Goal: Task Accomplishment & Management: Use online tool/utility

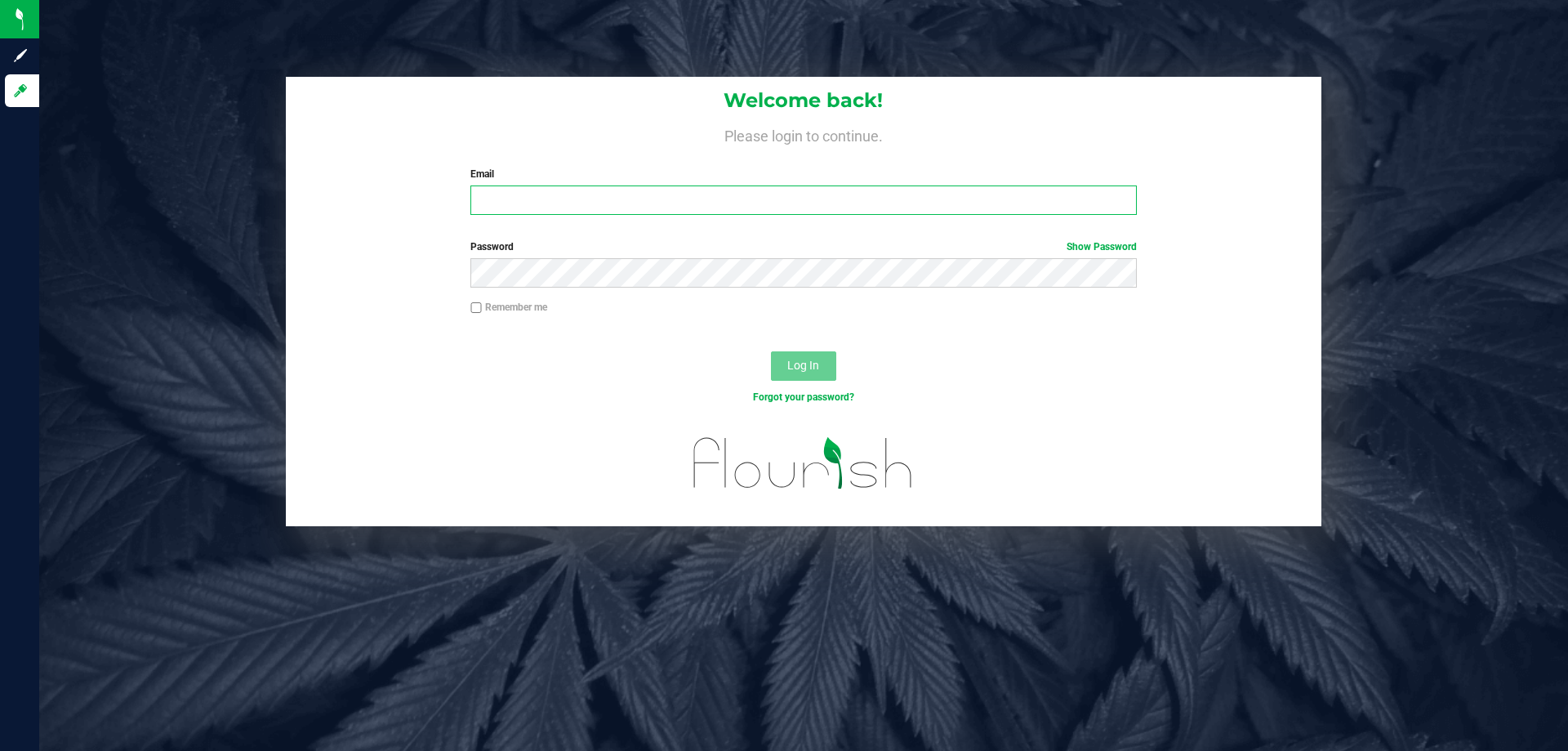
click at [559, 192] on input "Email" at bounding box center [803, 199] width 665 height 29
type input "[EMAIL_ADDRESS][DOMAIN_NAME]"
click at [771, 351] on button "Log In" at bounding box center [804, 365] width 66 height 29
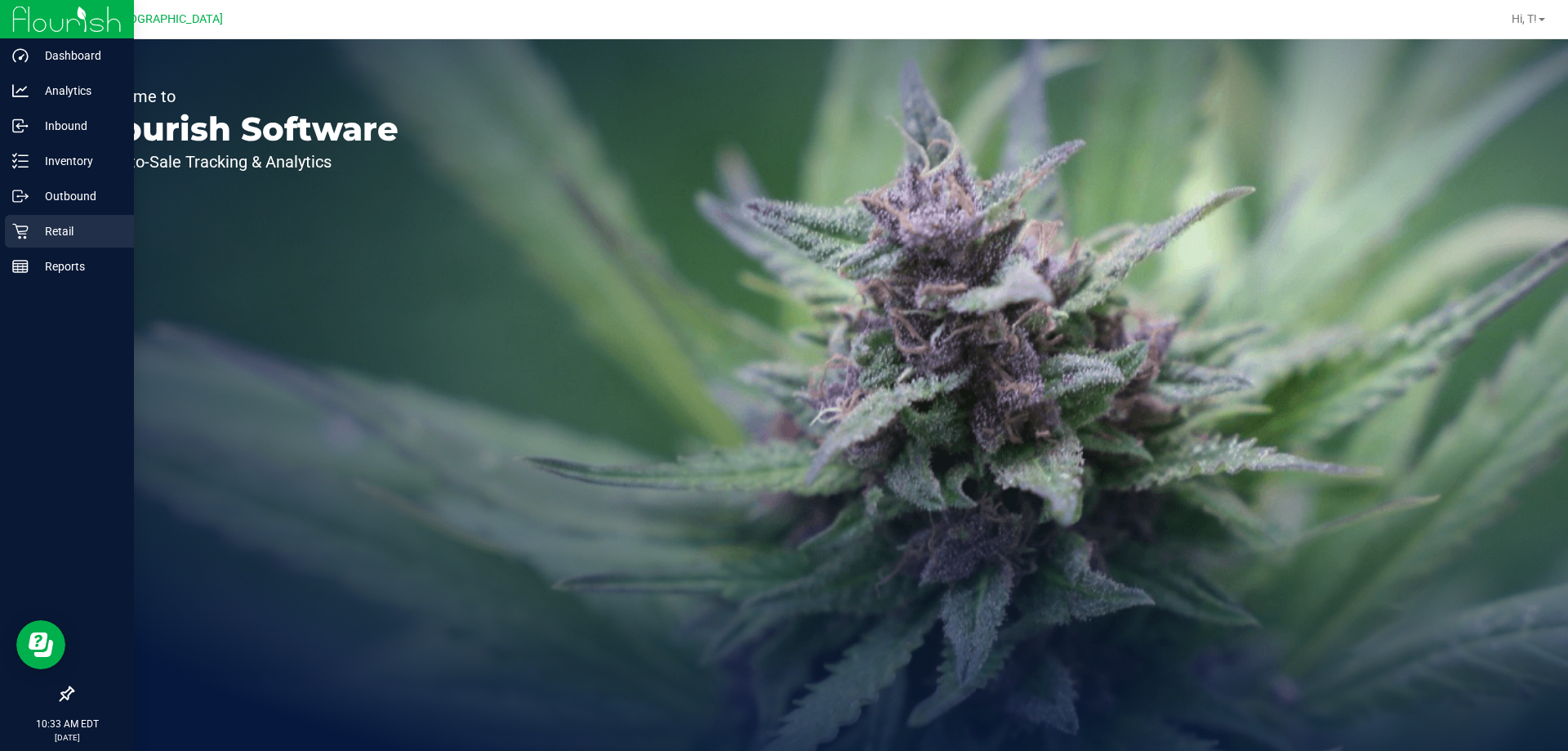
click at [59, 237] on p "Retail" at bounding box center [78, 231] width 98 height 20
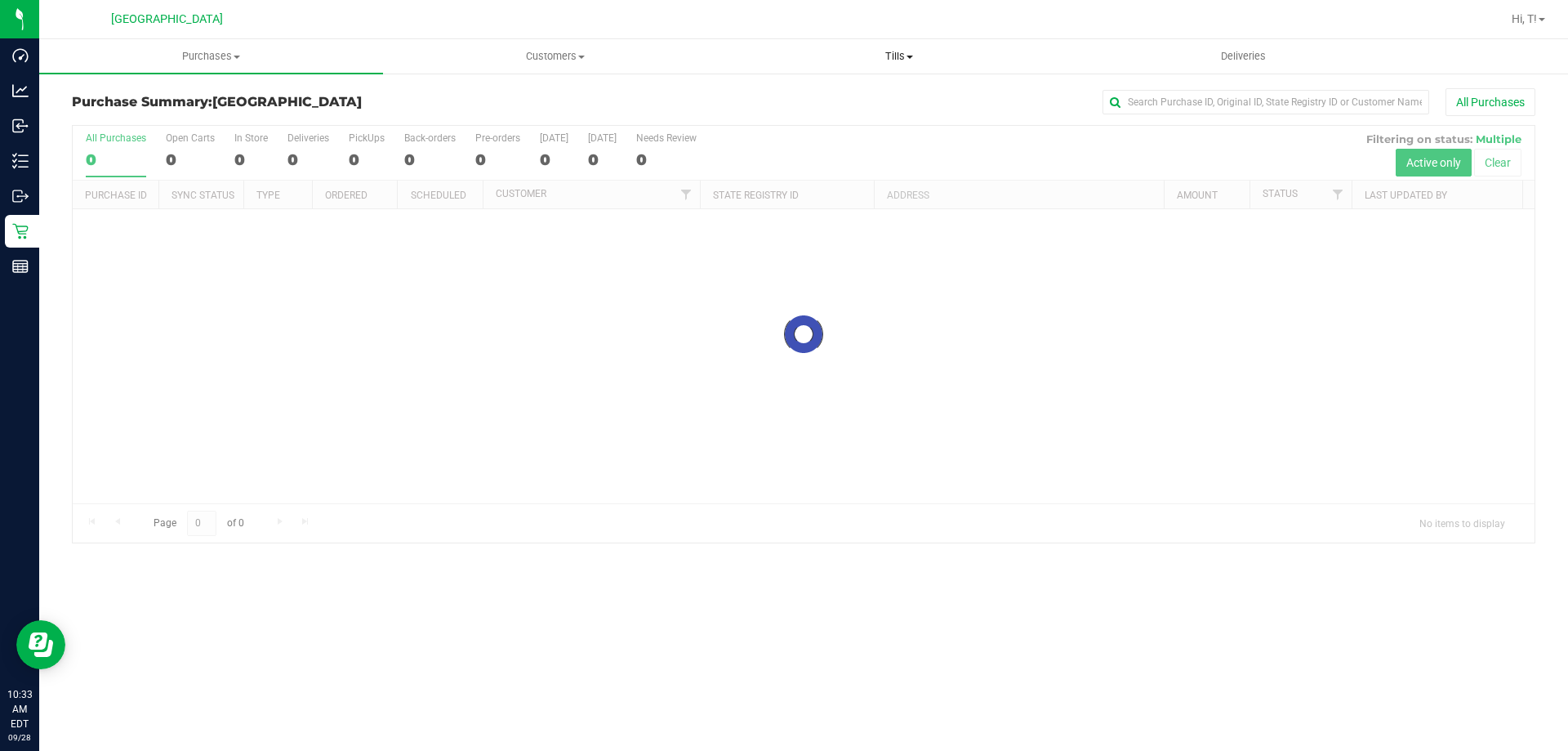
click at [900, 53] on span "Tills" at bounding box center [899, 56] width 342 height 15
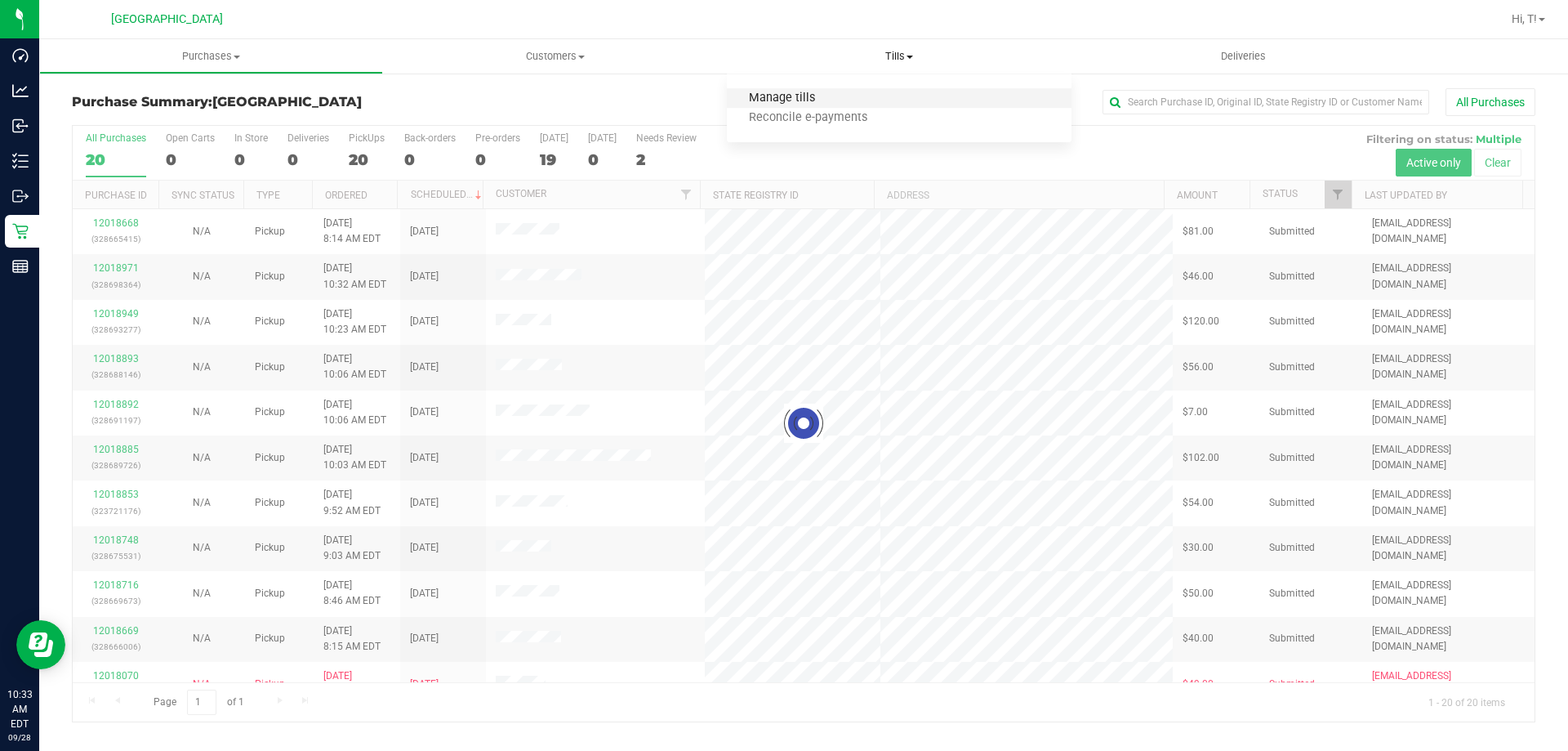
click at [773, 103] on span "Manage tills" at bounding box center [782, 99] width 111 height 14
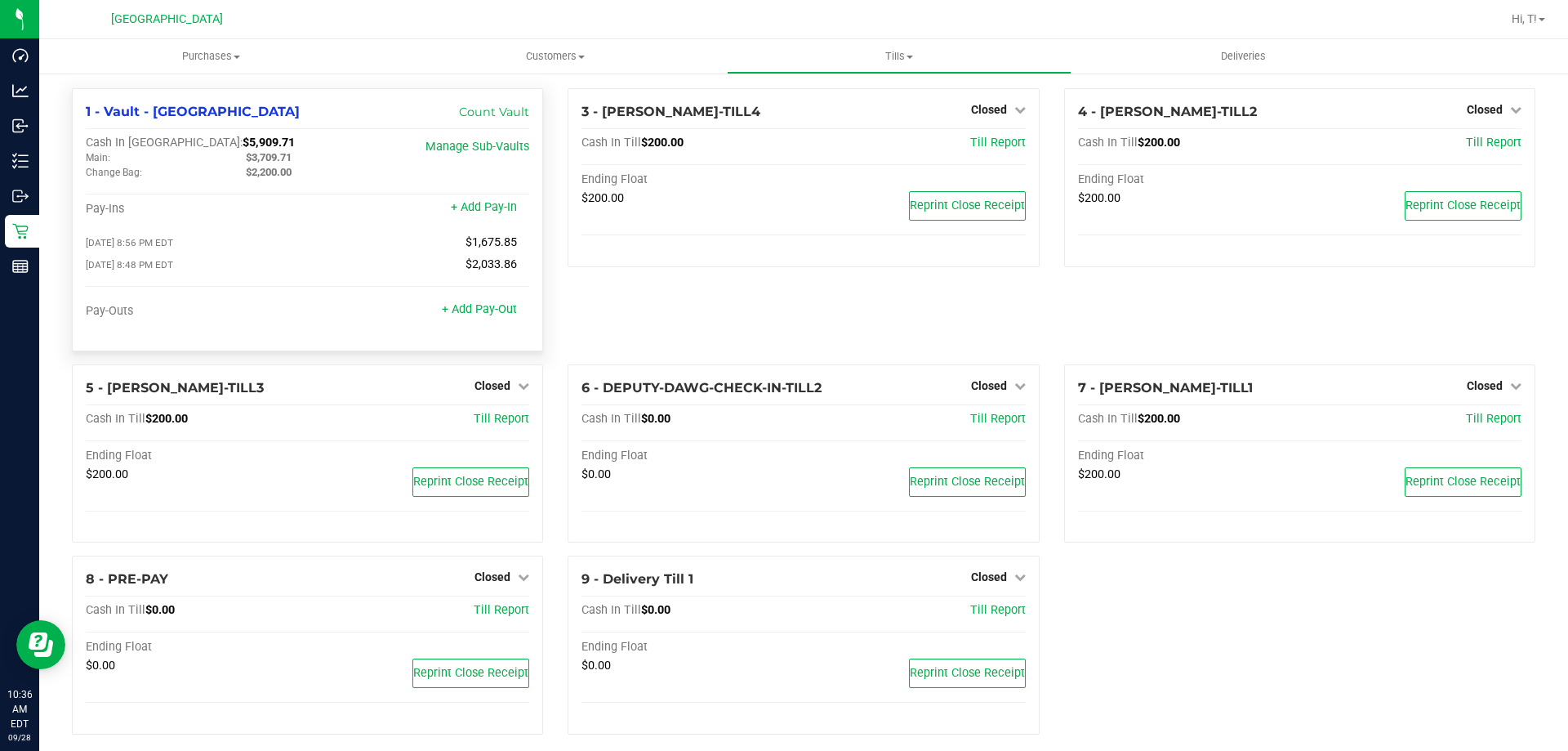
scroll to position [16, 0]
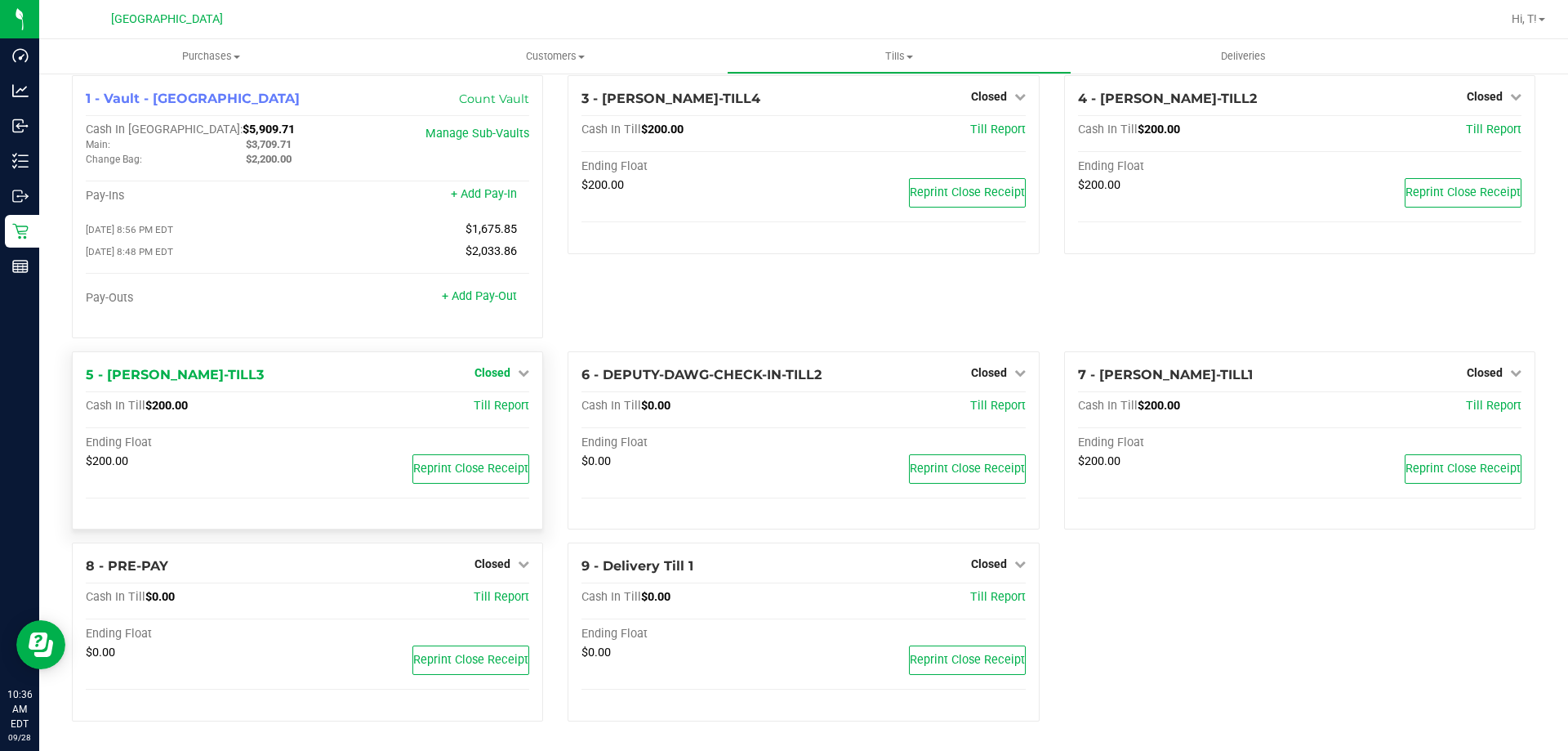
click at [518, 375] on icon at bounding box center [523, 372] width 11 height 11
click at [499, 404] on link "Open Till" at bounding box center [492, 405] width 43 height 13
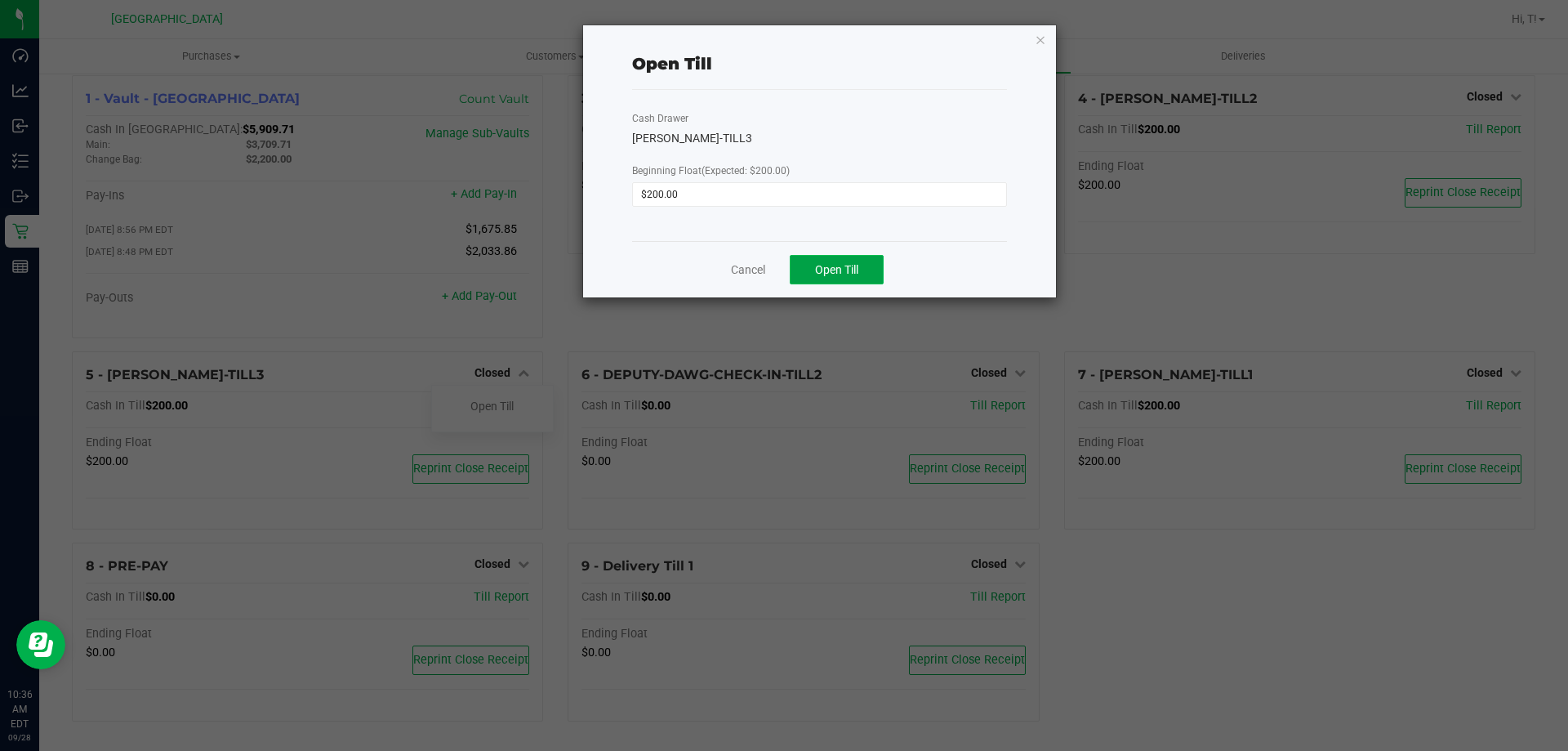
click at [841, 273] on span "Open Till" at bounding box center [836, 269] width 43 height 13
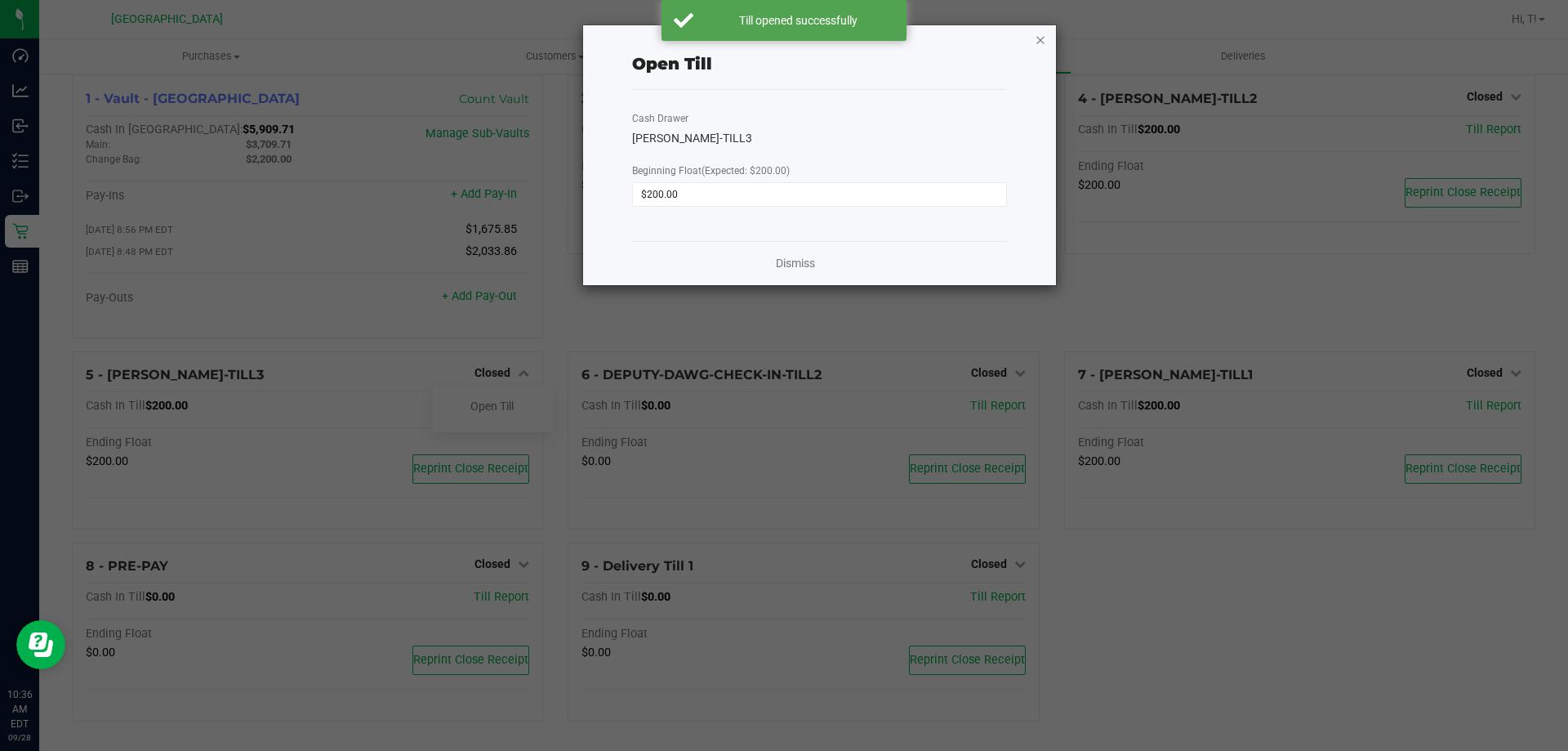
click at [1039, 43] on icon "button" at bounding box center [1040, 39] width 11 height 20
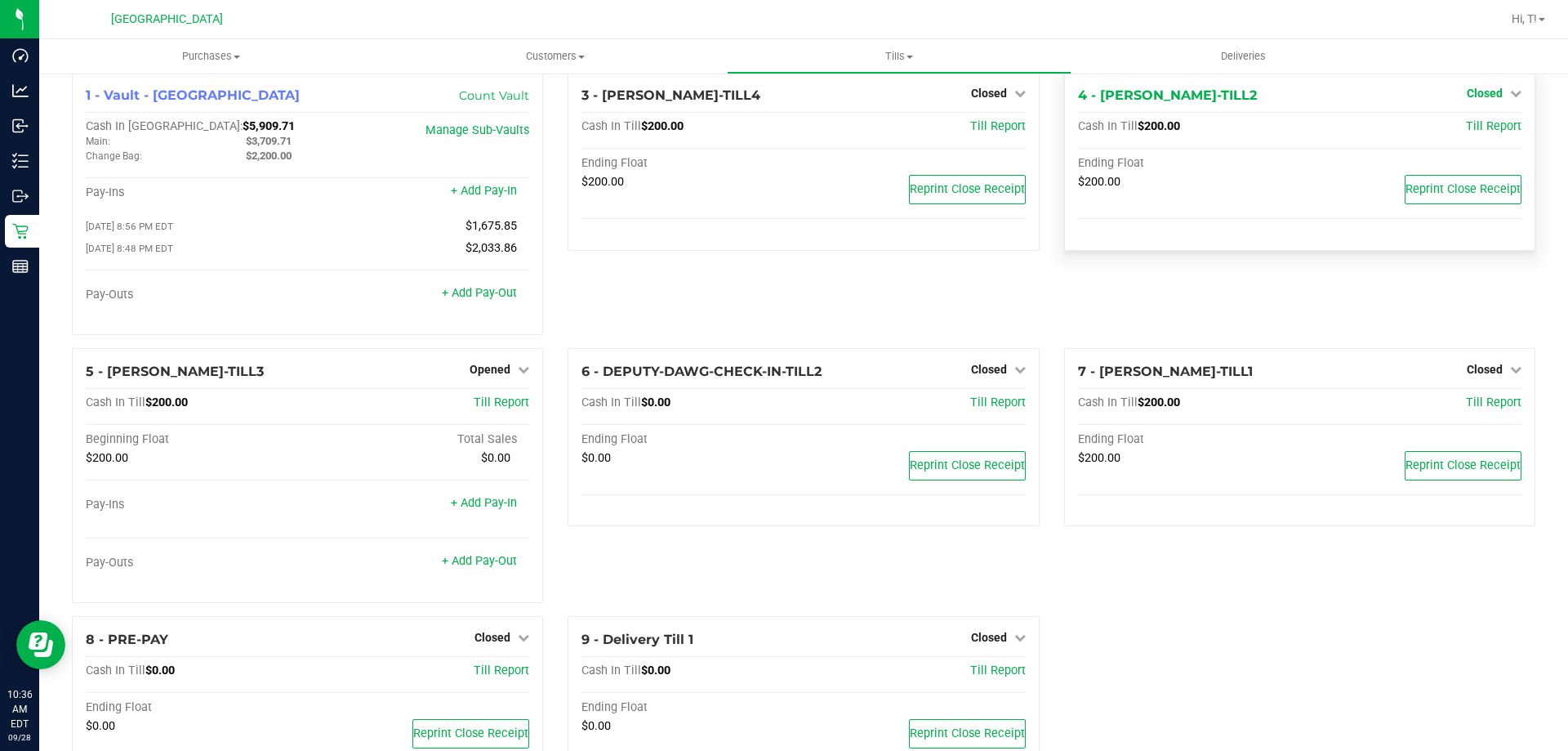
click at [1510, 93] on icon at bounding box center [1515, 93] width 11 height 11
click at [1477, 138] on div "Open Till" at bounding box center [1483, 128] width 121 height 20
click at [1472, 129] on link "Open Till" at bounding box center [1484, 127] width 43 height 13
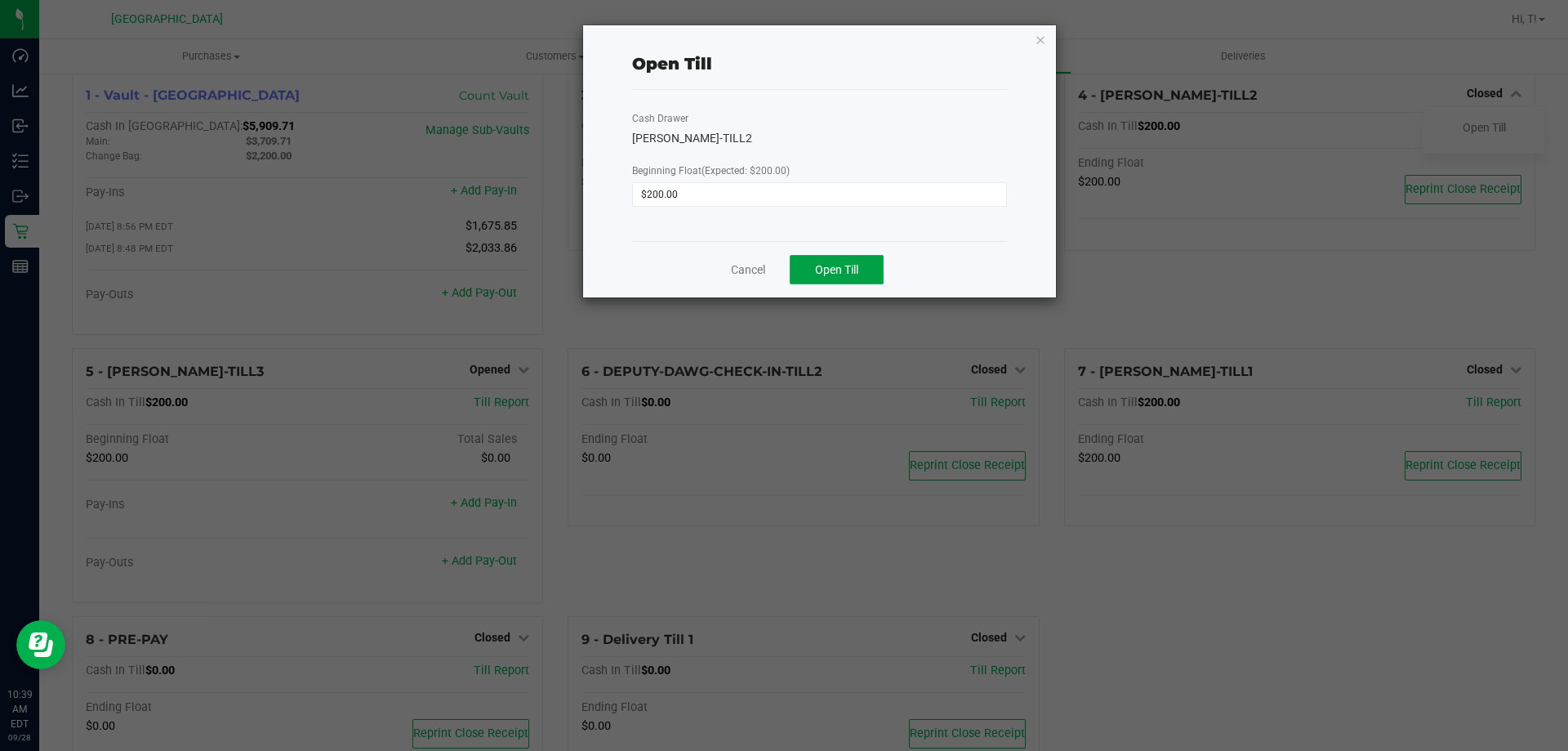
click at [849, 275] on span "Open Till" at bounding box center [836, 269] width 43 height 13
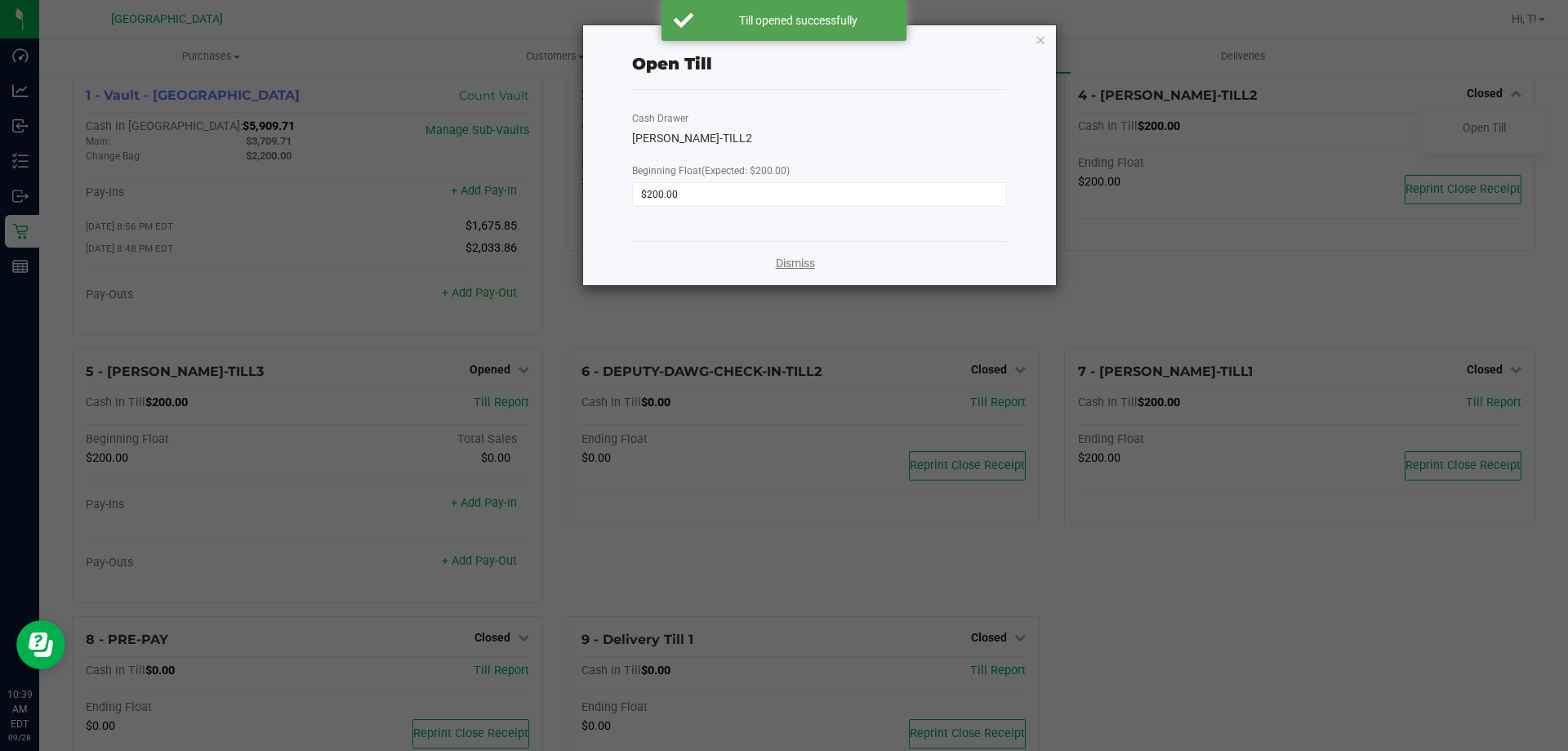
click at [801, 256] on link "Dismiss" at bounding box center [795, 262] width 39 height 17
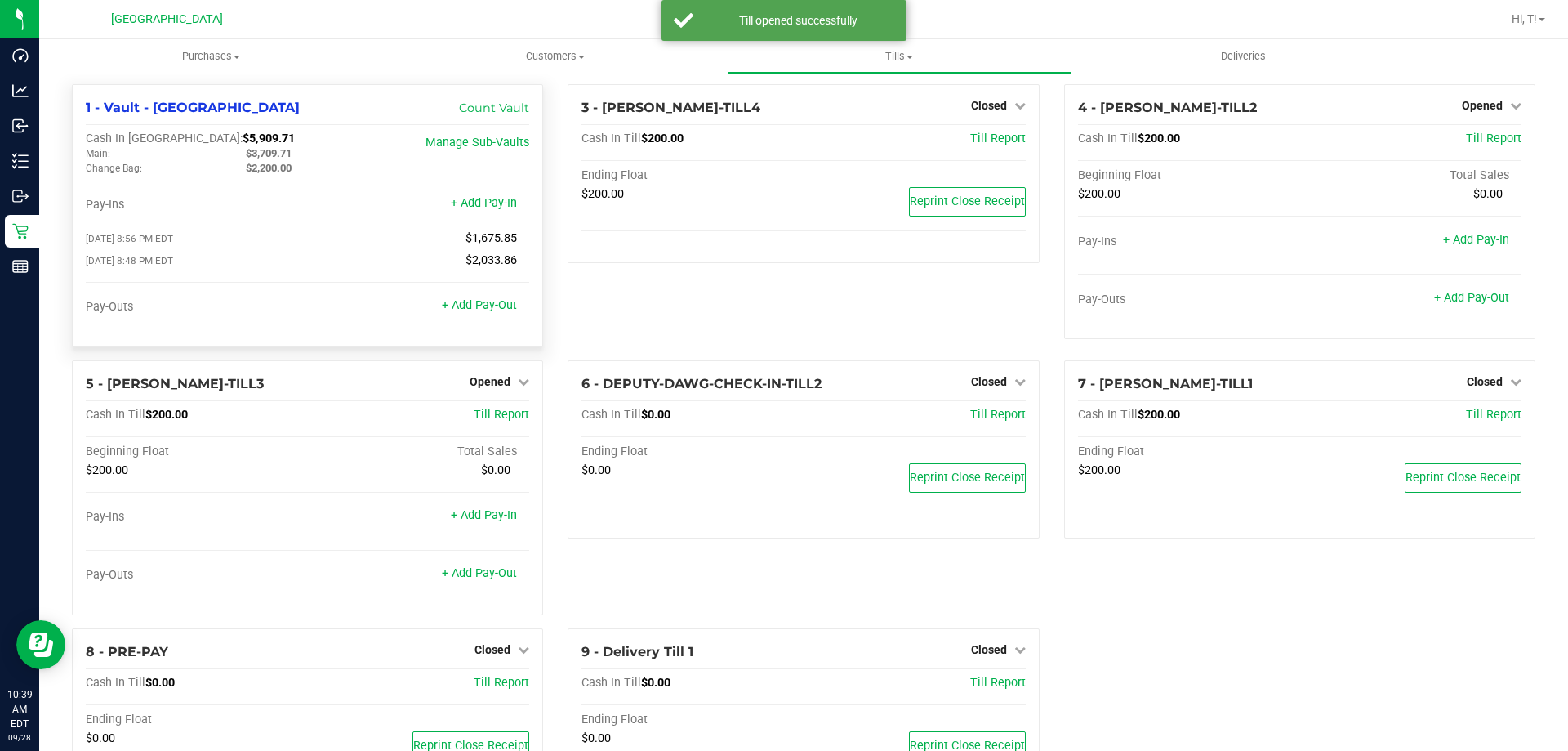
scroll to position [0, 0]
